Goal: Find specific page/section: Find specific page/section

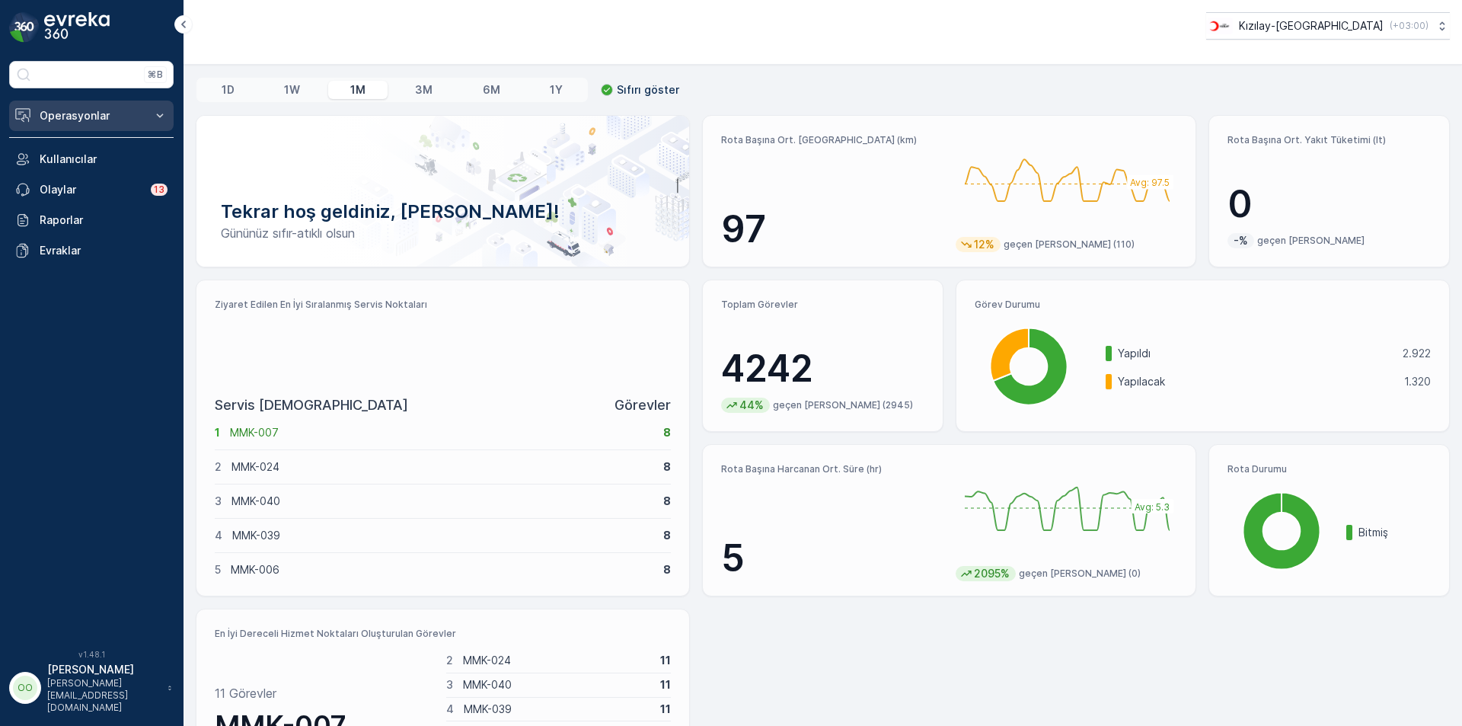
click at [108, 120] on p "Operasyonlar" at bounding box center [92, 115] width 104 height 15
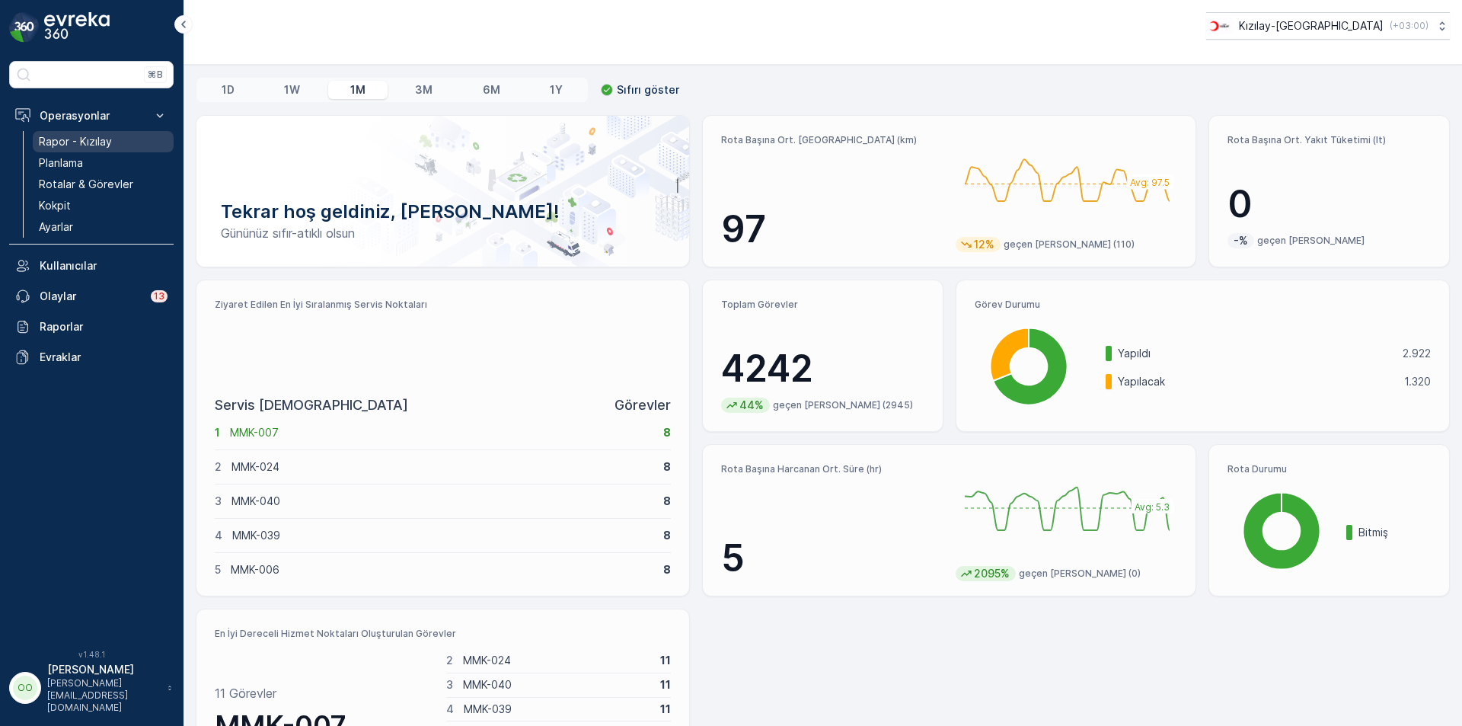
click at [107, 135] on p "Rapor - Kızılay" at bounding box center [75, 141] width 73 height 15
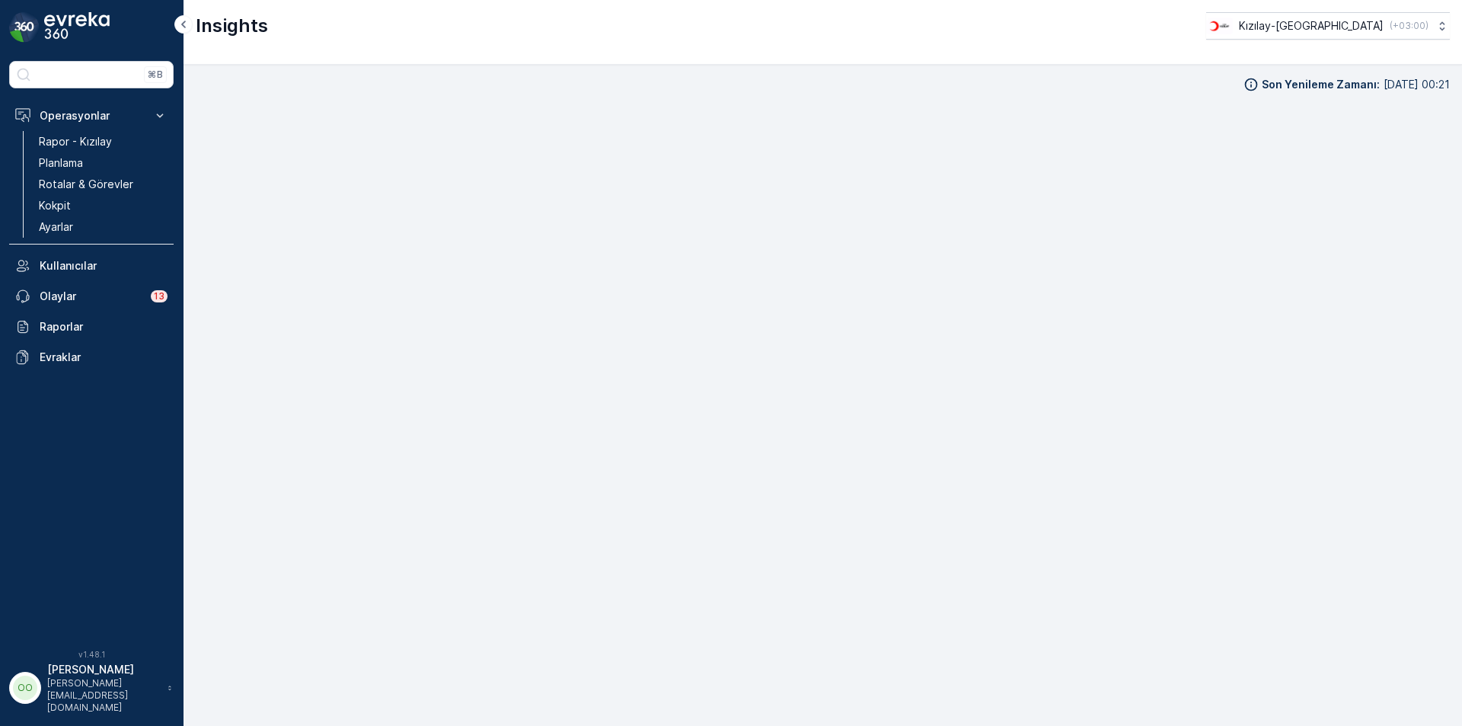
scroll to position [15, 0]
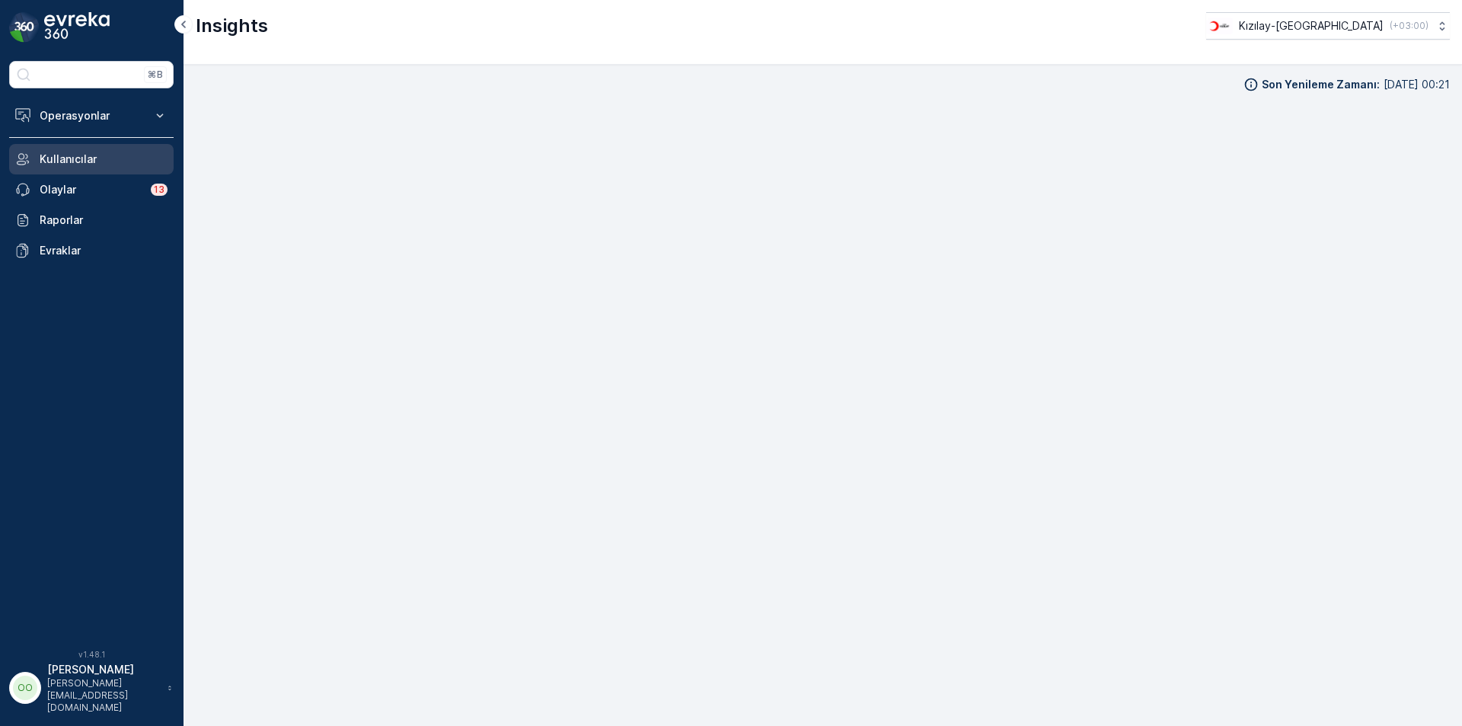
click at [88, 145] on link "Kullanıcılar" at bounding box center [91, 159] width 164 height 30
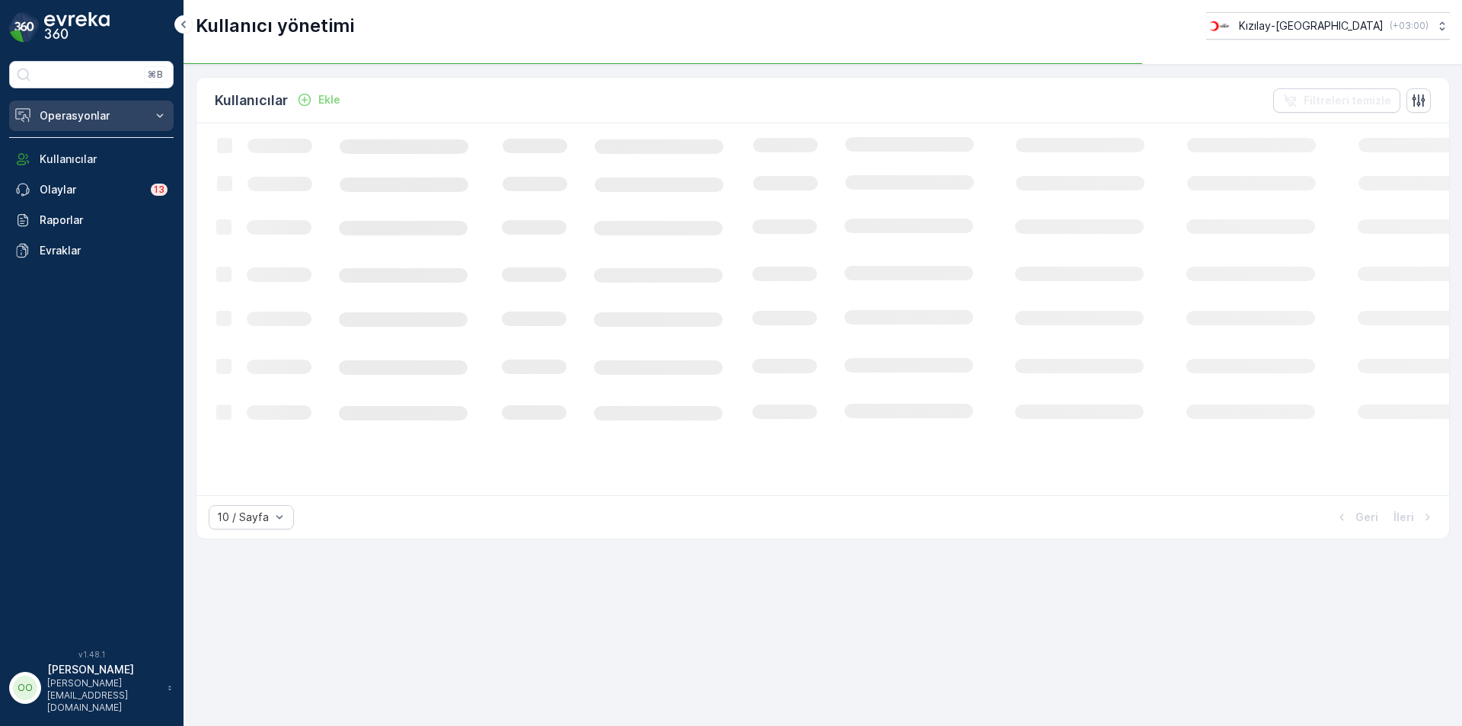
click at [68, 123] on p "Operasyonlar" at bounding box center [92, 115] width 104 height 15
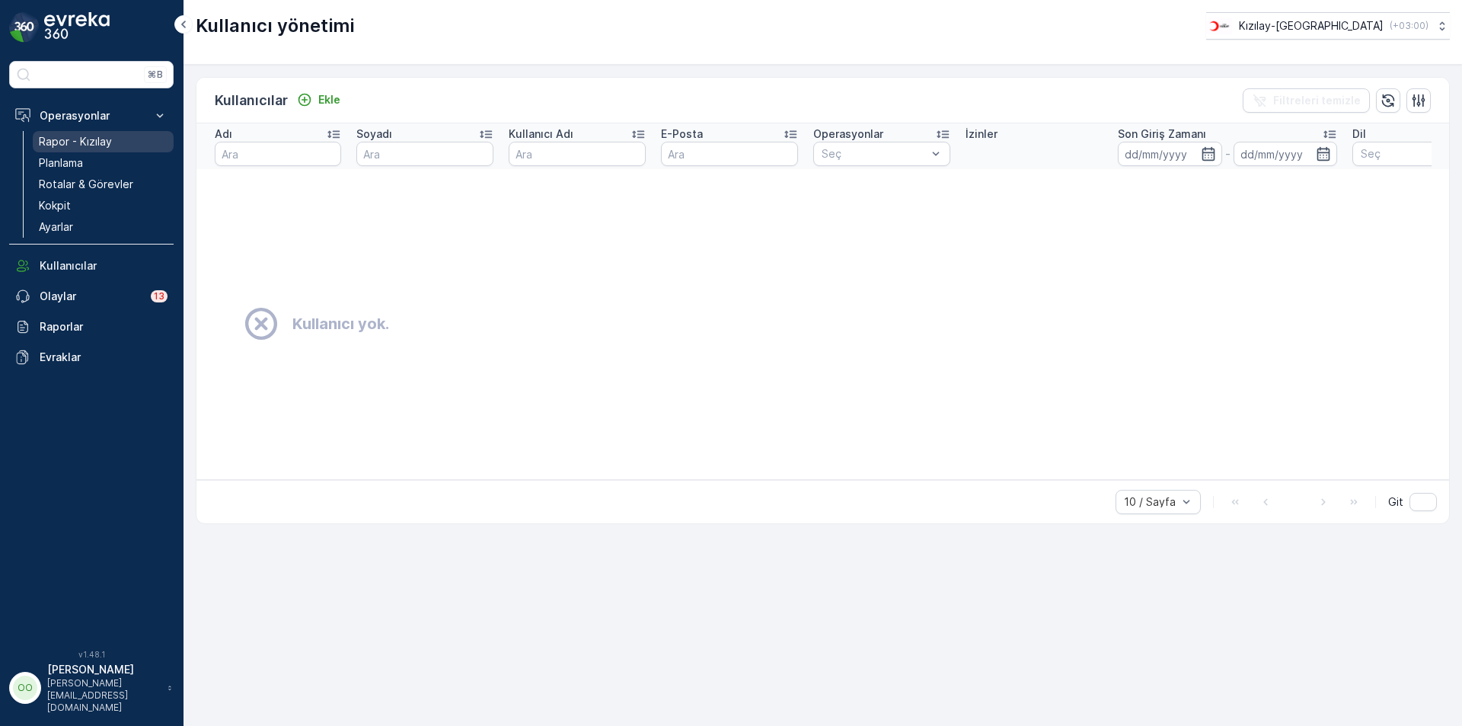
click at [54, 139] on p "Rapor - Kızılay" at bounding box center [75, 141] width 73 height 15
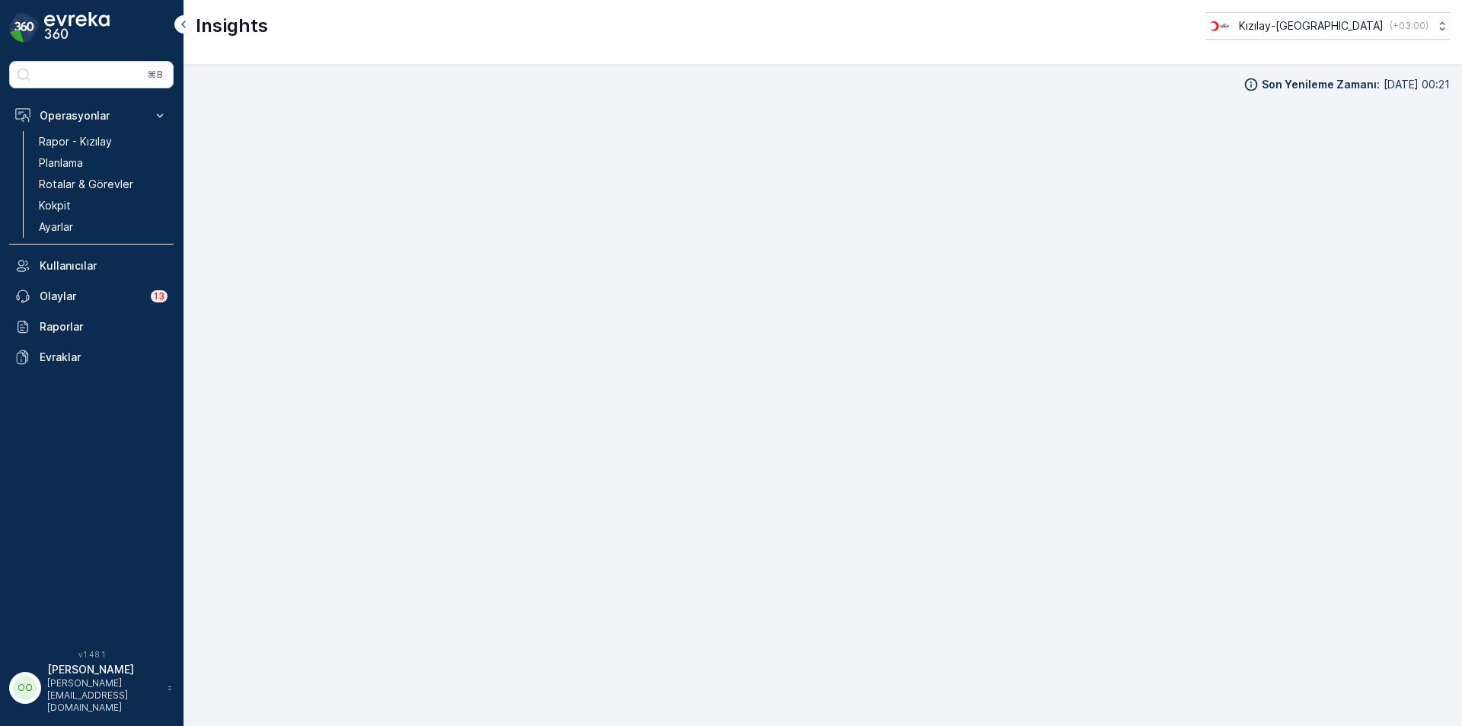
scroll to position [15, 0]
